Goal: Check status: Check status

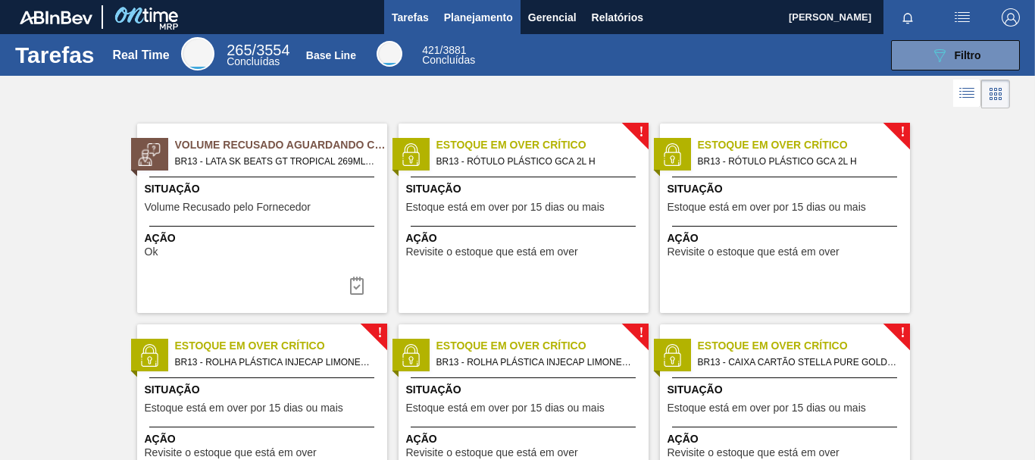
click at [480, 21] on span "Planejamento" at bounding box center [478, 17] width 69 height 18
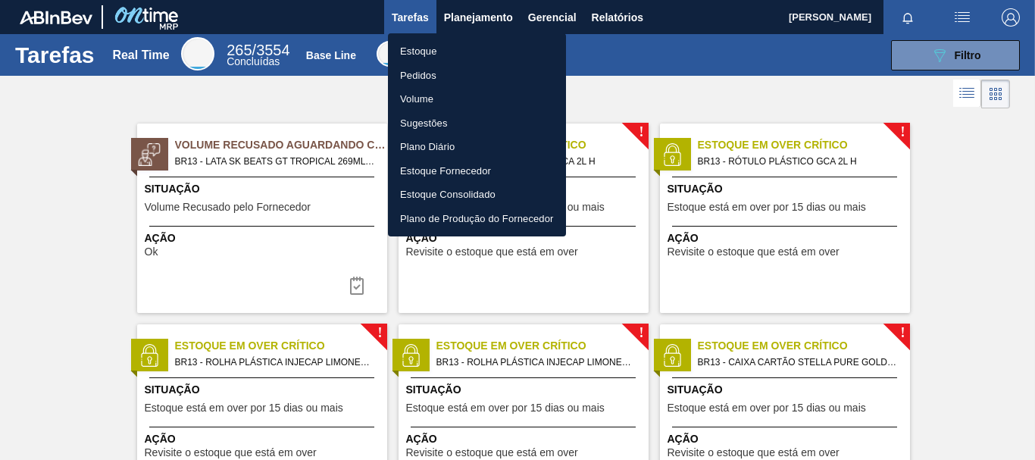
click at [429, 77] on li "Pedidos" at bounding box center [477, 76] width 178 height 24
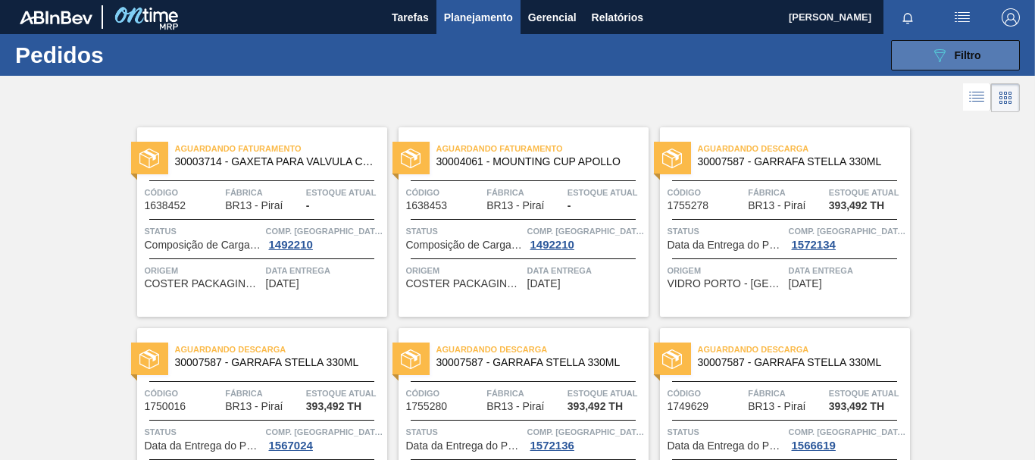
click at [955, 55] on span "Filtro" at bounding box center [968, 55] width 27 height 12
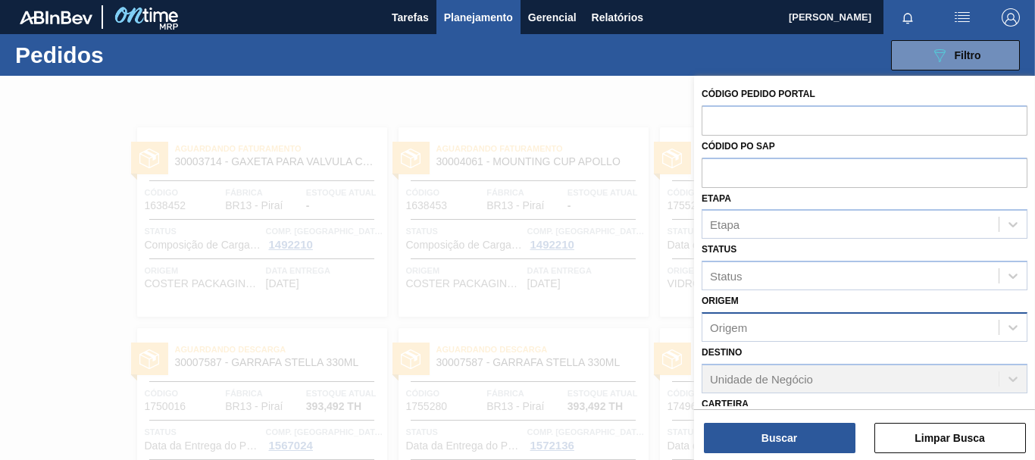
scroll to position [235, 0]
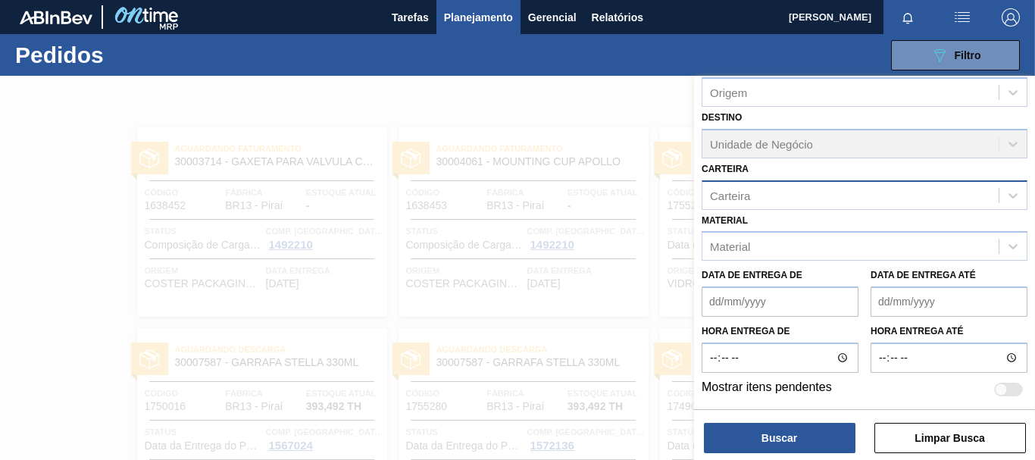
click at [830, 199] on div "Carteira" at bounding box center [851, 195] width 296 height 22
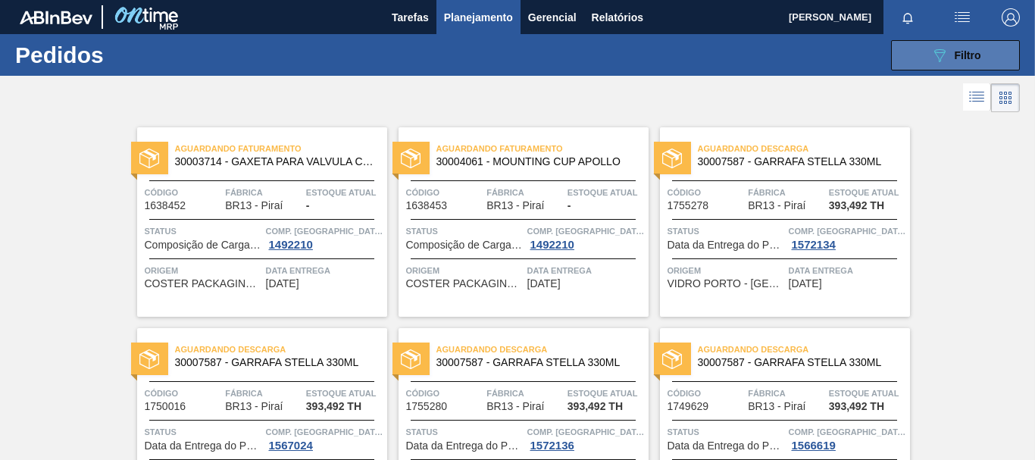
click at [944, 56] on icon "089F7B8B-B2A5-4AFE-B5C0-19BA573D28AC" at bounding box center [940, 55] width 18 height 18
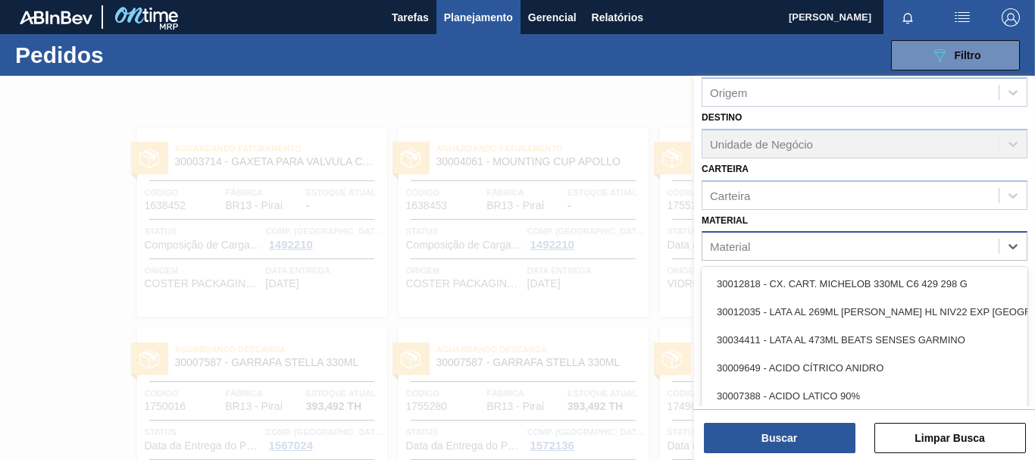
click at [816, 252] on div "Material" at bounding box center [851, 247] width 296 height 22
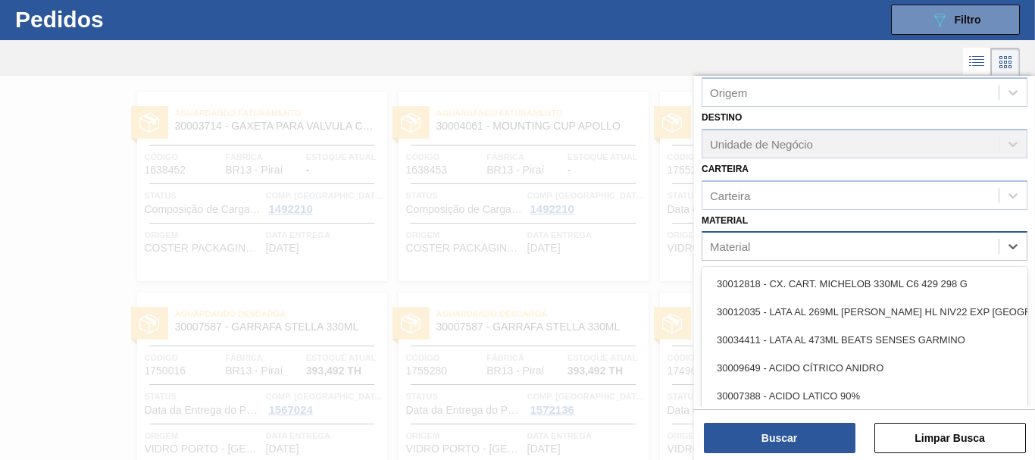
scroll to position [40, 0]
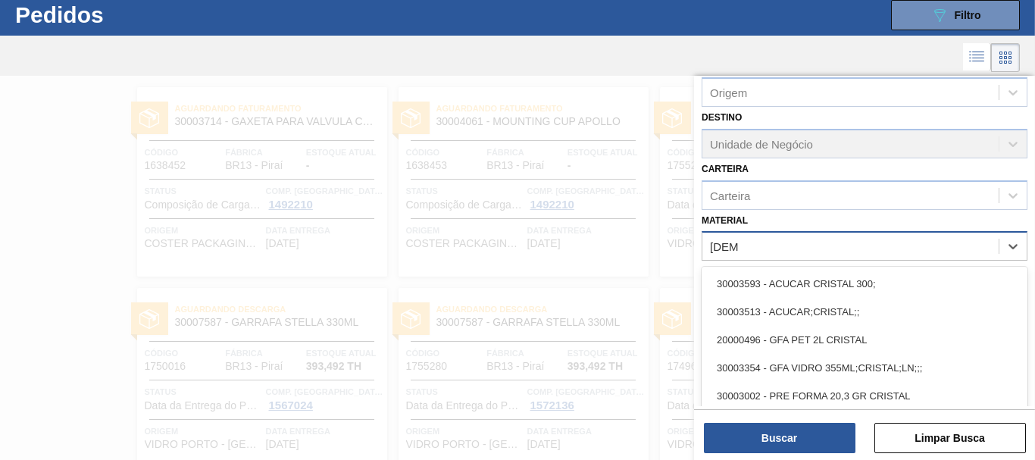
type input "cristal"
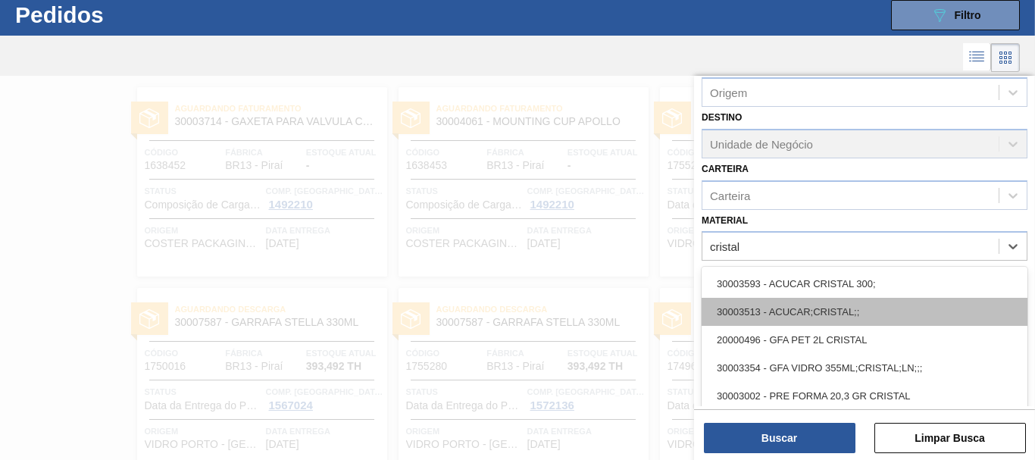
click at [828, 312] on div "30003513 - ACUCAR;CRISTAL;;" at bounding box center [865, 312] width 326 height 28
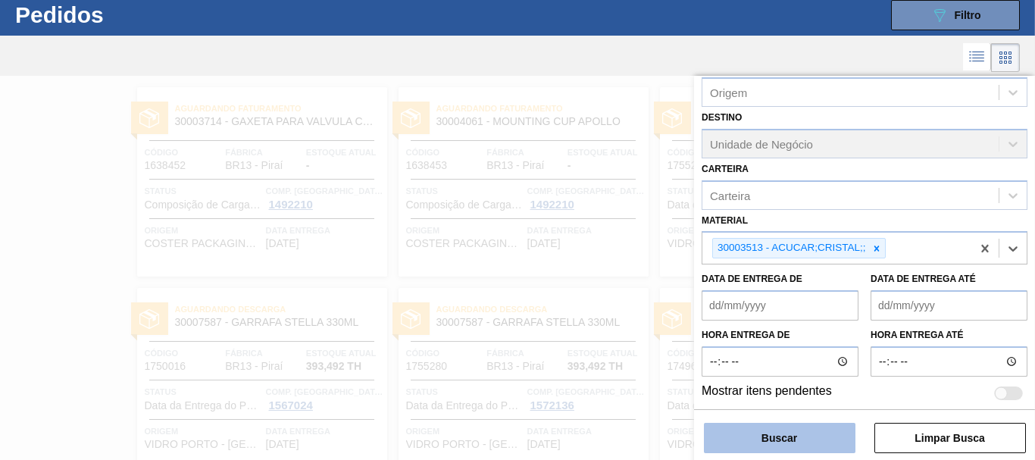
click at [819, 445] on button "Buscar" at bounding box center [780, 438] width 152 height 30
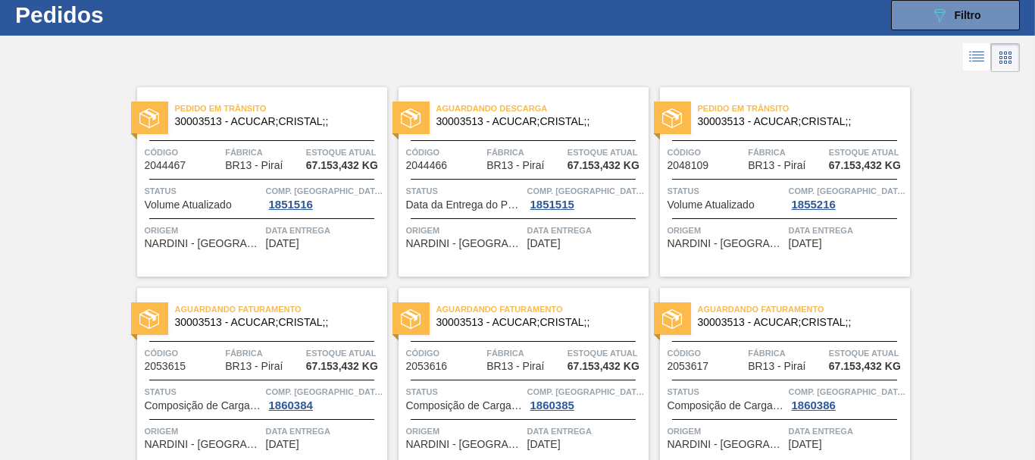
scroll to position [114, 0]
